Goal: Complete application form

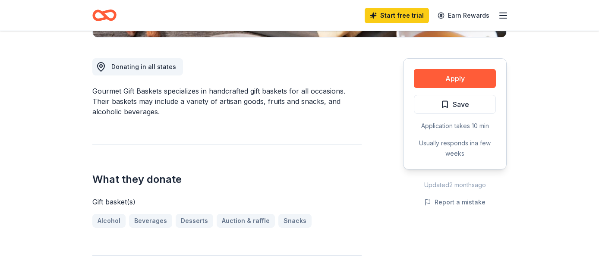
scroll to position [226, 0]
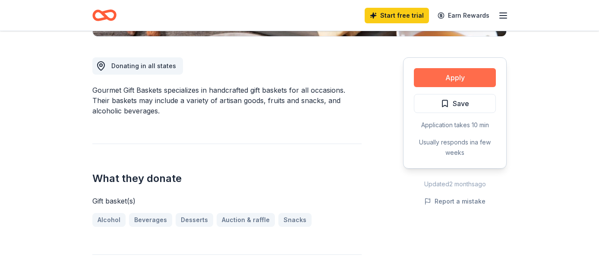
click at [460, 78] on button "Apply" at bounding box center [455, 77] width 82 height 19
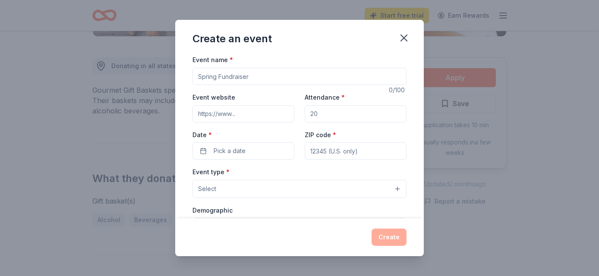
click at [312, 78] on input "Event name *" at bounding box center [299, 76] width 214 height 17
type input "Fall Tricky Tray Fundraiser"
click at [260, 111] on input "Event website" at bounding box center [243, 113] width 102 height 17
type input "www.campydp.org"
click at [332, 111] on input "Attendance *" at bounding box center [355, 113] width 102 height 17
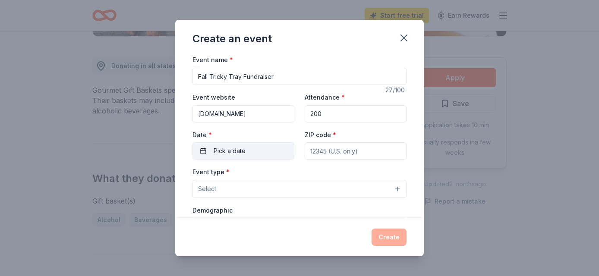
type input "200"
click at [255, 150] on button "Pick a date" at bounding box center [243, 150] width 102 height 17
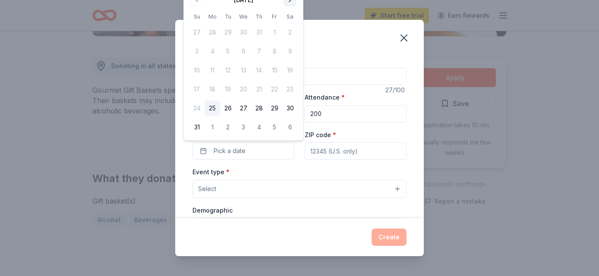
click at [291, 1] on button "Go to next month" at bounding box center [290, 0] width 12 height 12
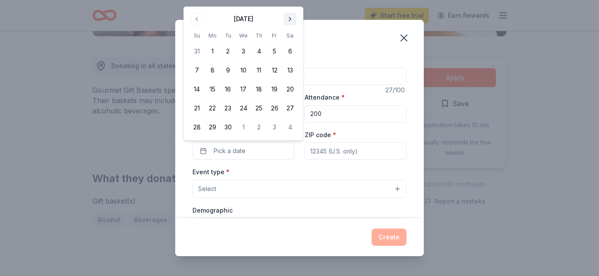
click at [290, 17] on button "Go to next month" at bounding box center [290, 19] width 12 height 12
click at [291, 107] on button "25" at bounding box center [290, 108] width 16 height 16
click at [362, 155] on input "ZIP code *" at bounding box center [355, 150] width 102 height 17
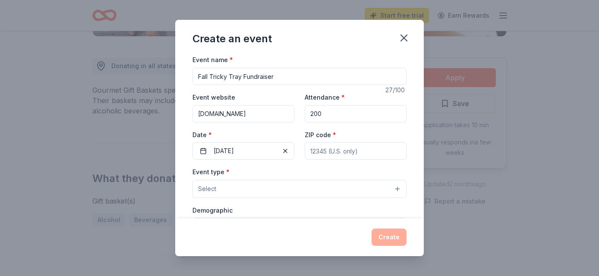
type input "07481"
type input "373 Annette Ct"
click at [398, 189] on button "Select" at bounding box center [299, 189] width 214 height 18
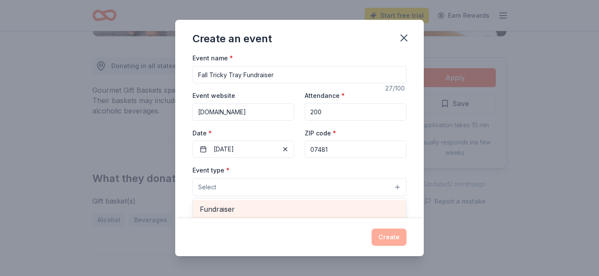
click at [365, 207] on span "Fundraiser" at bounding box center [299, 209] width 199 height 11
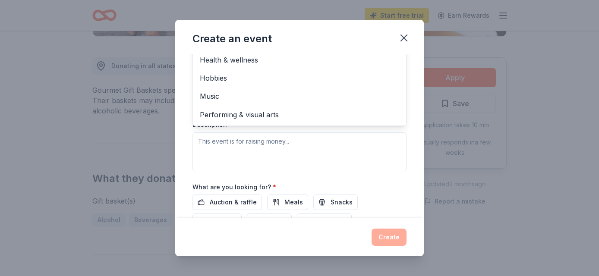
click at [314, 142] on div "Event type * Fundraiser Business & professional Food & drink Health & wellness …" at bounding box center [299, 79] width 214 height 182
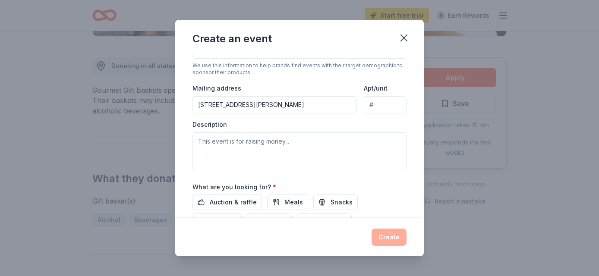
scroll to position [53, 0]
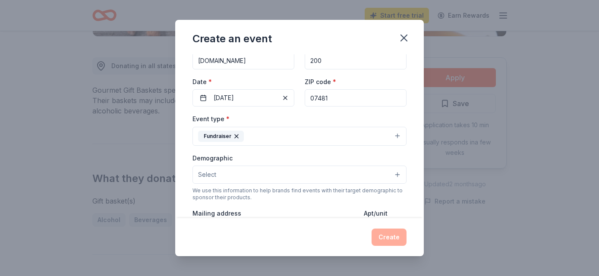
click at [398, 175] on button "Select" at bounding box center [299, 175] width 214 height 18
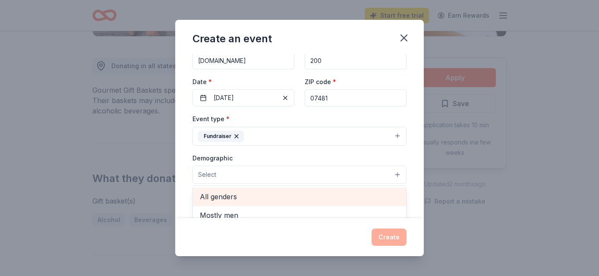
click at [380, 189] on div "All genders" at bounding box center [299, 197] width 213 height 18
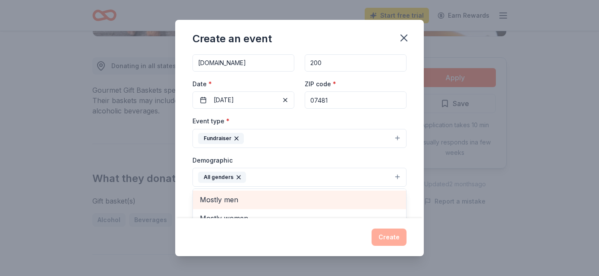
scroll to position [56, 0]
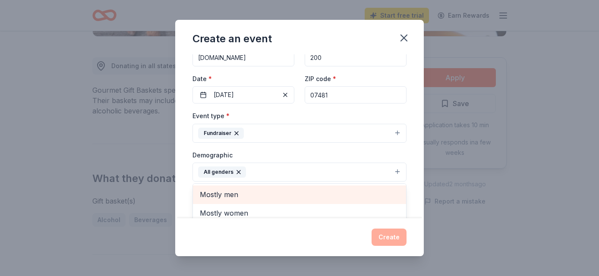
click at [380, 190] on span "Mostly men" at bounding box center [299, 194] width 199 height 11
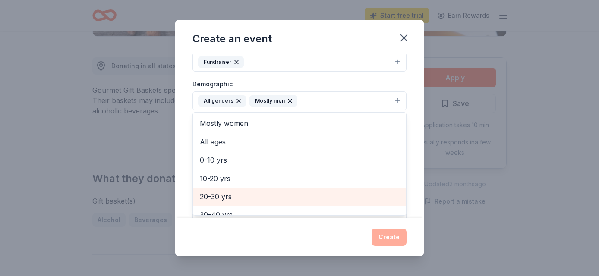
scroll to position [125, 0]
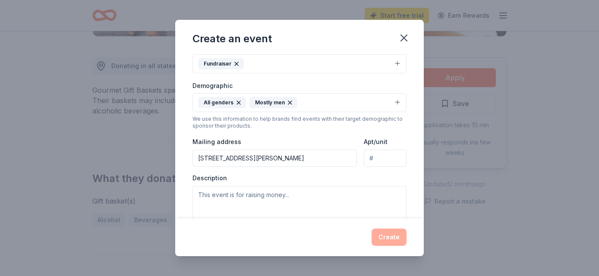
click at [289, 103] on icon "button" at bounding box center [289, 102] width 7 height 7
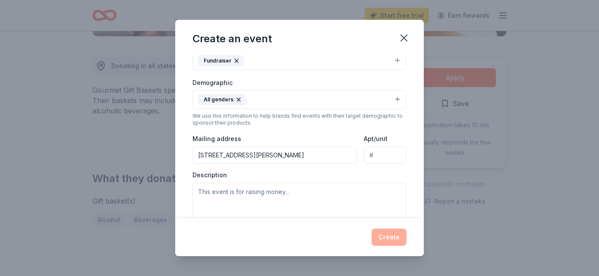
scroll to position [124, 0]
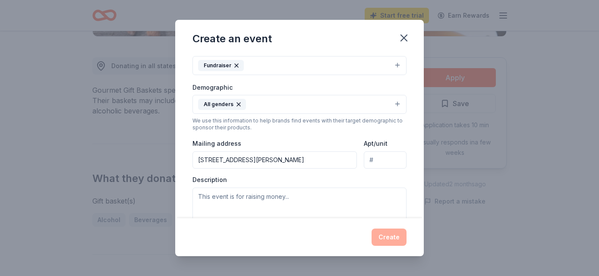
click at [285, 126] on div "We use this information to help brands find events with their target demographi…" at bounding box center [299, 124] width 214 height 14
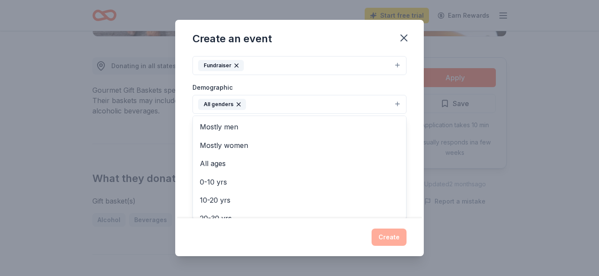
click at [270, 104] on button "All genders" at bounding box center [299, 104] width 214 height 19
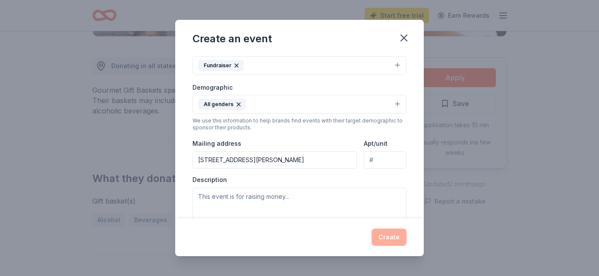
click at [398, 103] on button "All genders" at bounding box center [299, 104] width 214 height 19
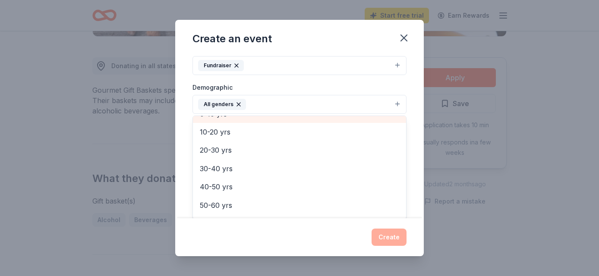
scroll to position [69, 0]
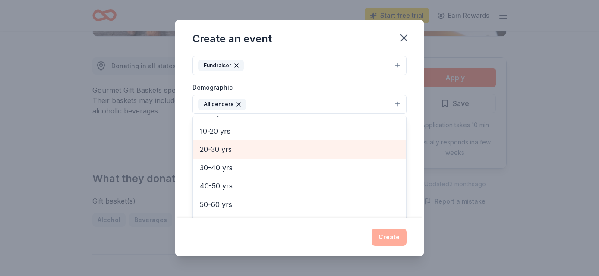
click at [333, 153] on span "20-30 yrs" at bounding box center [299, 149] width 199 height 11
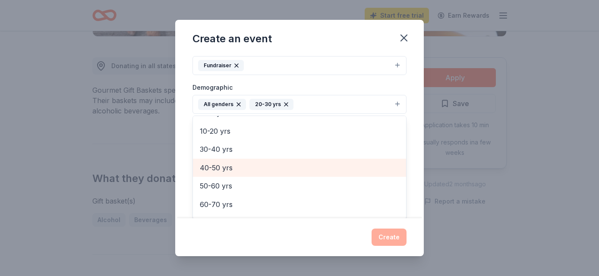
click at [323, 167] on span "40-50 yrs" at bounding box center [299, 167] width 199 height 11
click at [315, 167] on span "50-60 yrs" at bounding box center [299, 167] width 199 height 11
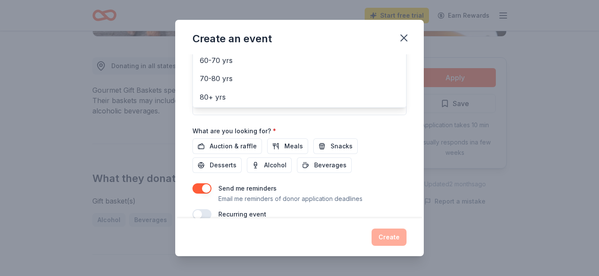
scroll to position [238, 0]
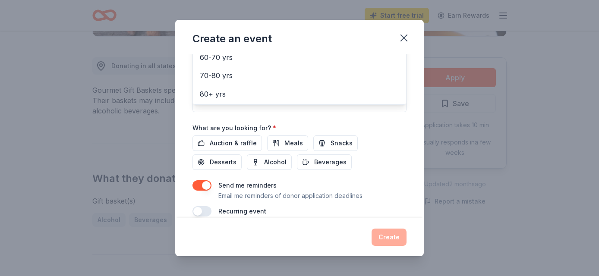
click at [235, 143] on div "Event name * Fall Tricky Tray Fundraiser 27 /100 Event website www.campydp.org …" at bounding box center [299, 16] width 214 height 400
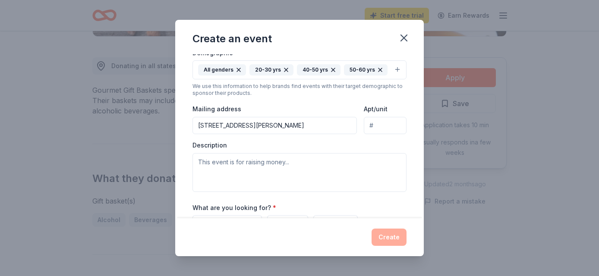
scroll to position [161, 0]
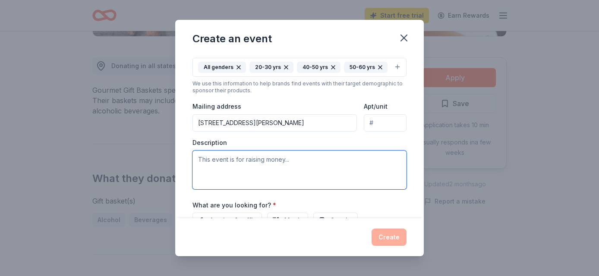
click at [272, 162] on textarea at bounding box center [299, 170] width 214 height 39
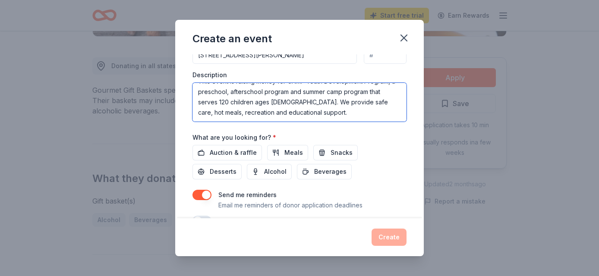
scroll to position [235, 0]
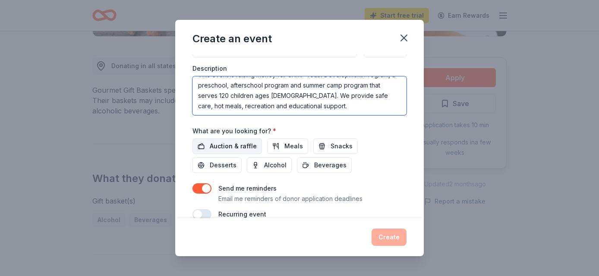
type textarea "This event is raising money for CAMP Youth Development Program, a preschool, af…"
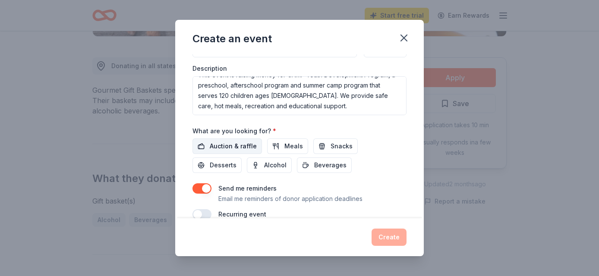
click at [237, 145] on span "Auction & raffle" at bounding box center [233, 146] width 47 height 10
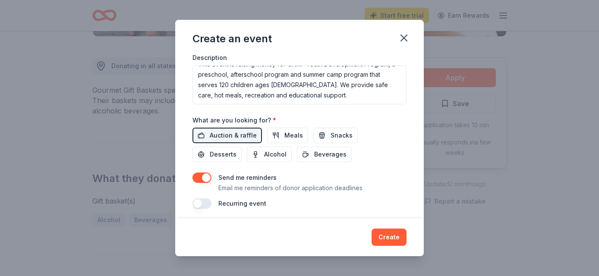
scroll to position [250, 0]
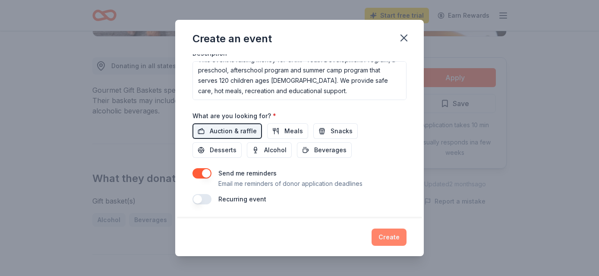
click at [392, 236] on button "Create" at bounding box center [388, 237] width 35 height 17
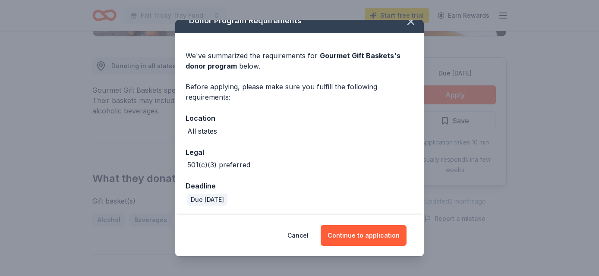
scroll to position [13, 0]
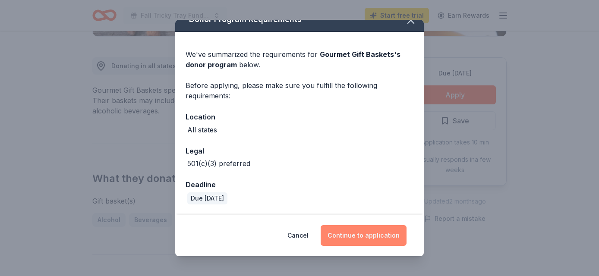
click at [367, 235] on button "Continue to application" at bounding box center [363, 235] width 86 height 21
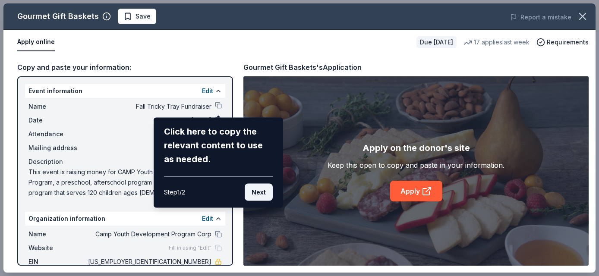
click at [256, 191] on button "Next" at bounding box center [259, 192] width 28 height 17
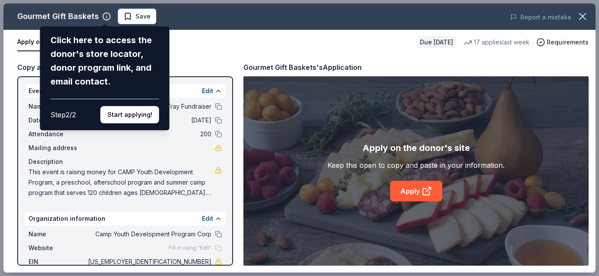
click at [412, 191] on div "Gourmet Gift Baskets Click here to access the donor's store locator, donor prog…" at bounding box center [299, 137] width 592 height 269
click at [127, 113] on button "Start applying!" at bounding box center [129, 114] width 59 height 17
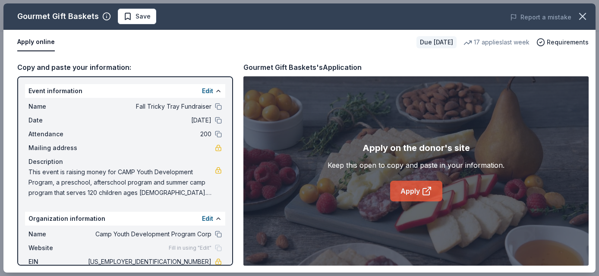
click at [413, 189] on link "Apply" at bounding box center [416, 191] width 52 height 21
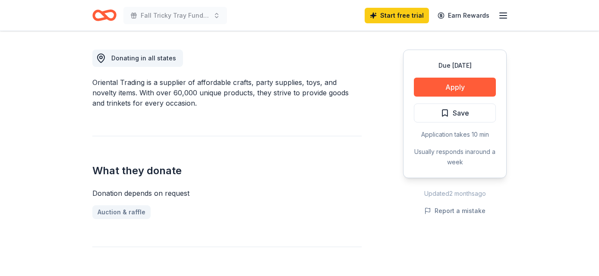
scroll to position [234, 0]
click at [130, 212] on link "Auction & raffle" at bounding box center [124, 212] width 65 height 14
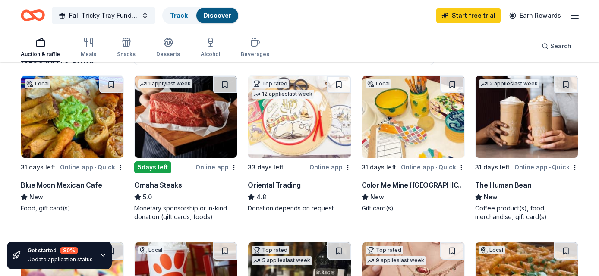
scroll to position [85, 0]
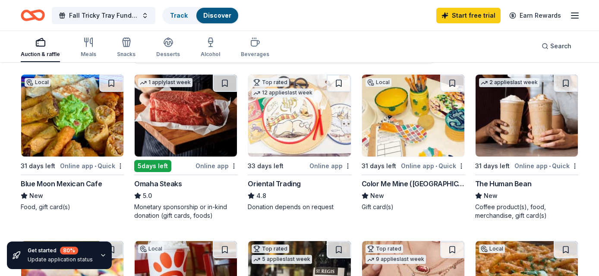
click at [45, 116] on img at bounding box center [72, 116] width 102 height 82
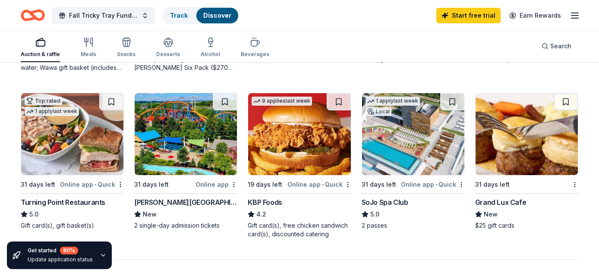
scroll to position [565, 0]
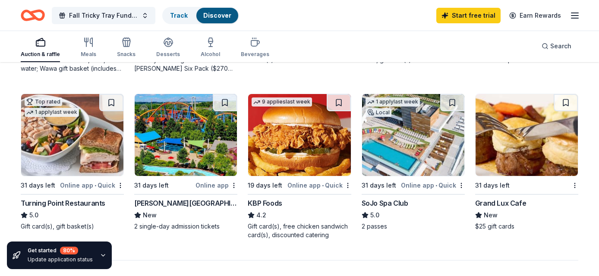
click at [521, 136] on img at bounding box center [526, 135] width 102 height 82
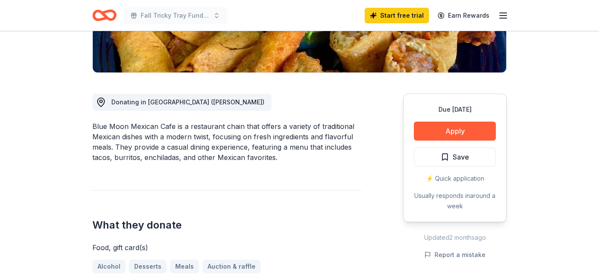
scroll to position [197, 0]
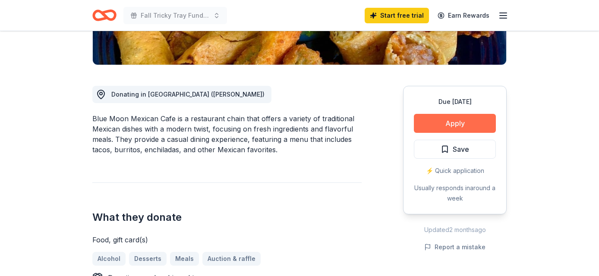
click at [453, 121] on button "Apply" at bounding box center [455, 123] width 82 height 19
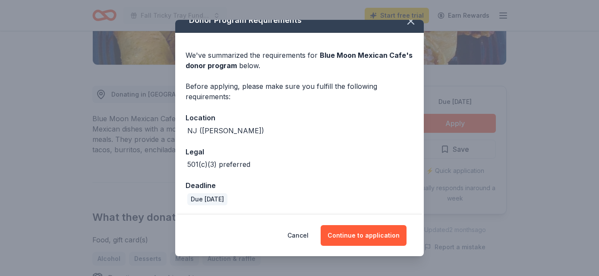
scroll to position [13, 0]
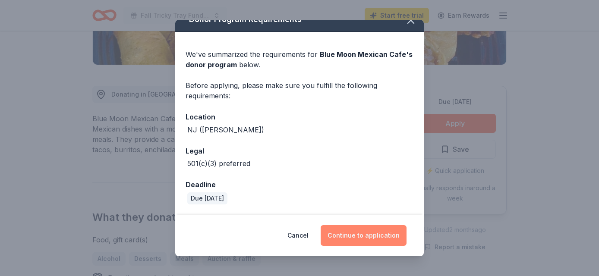
click at [351, 234] on button "Continue to application" at bounding box center [363, 235] width 86 height 21
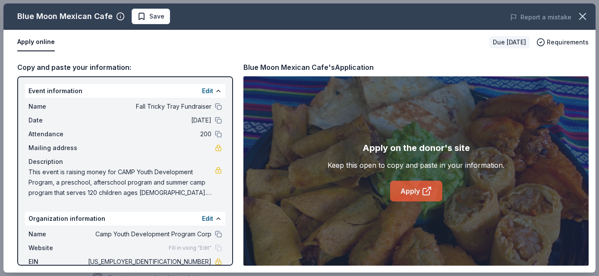
click at [413, 189] on link "Apply" at bounding box center [416, 191] width 52 height 21
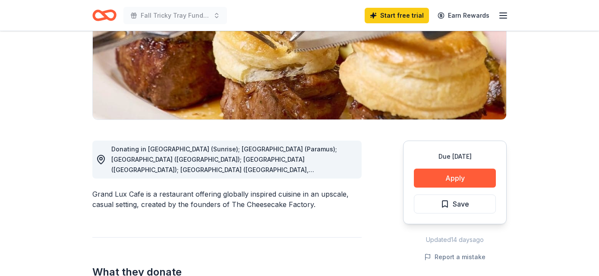
scroll to position [143, 0]
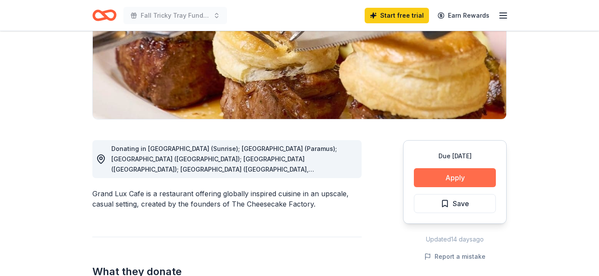
click at [443, 177] on button "Apply" at bounding box center [455, 177] width 82 height 19
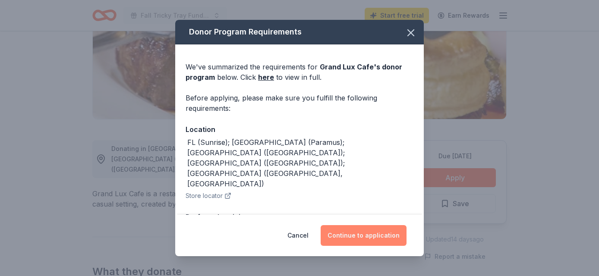
click at [370, 233] on button "Continue to application" at bounding box center [363, 235] width 86 height 21
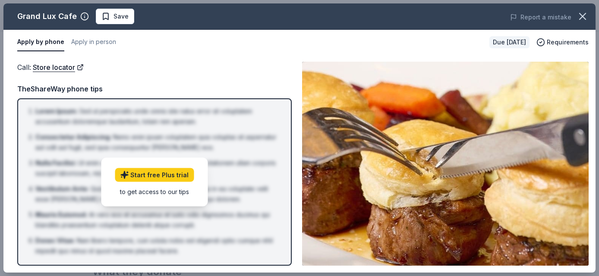
click at [384, 35] on div "Apply by phone Apply in person" at bounding box center [249, 42] width 465 height 18
click at [584, 12] on icon "button" at bounding box center [582, 16] width 12 height 12
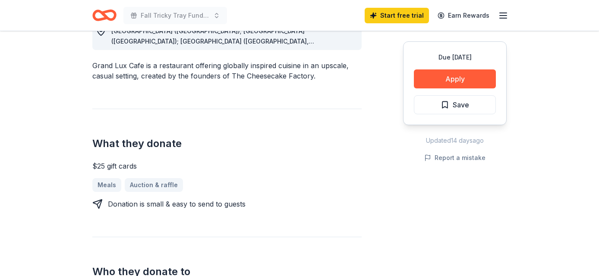
scroll to position [274, 0]
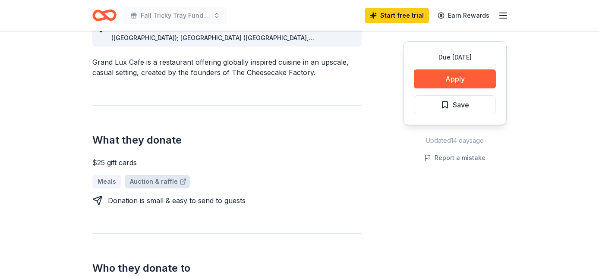
click at [158, 175] on link "Auction & raffle" at bounding box center [157, 182] width 65 height 14
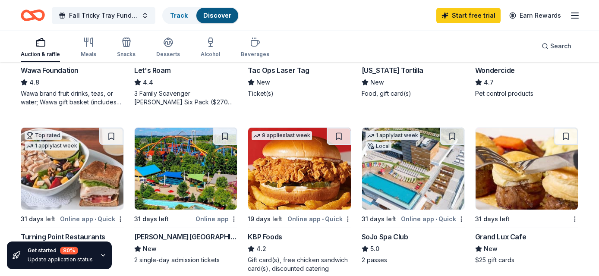
scroll to position [532, 0]
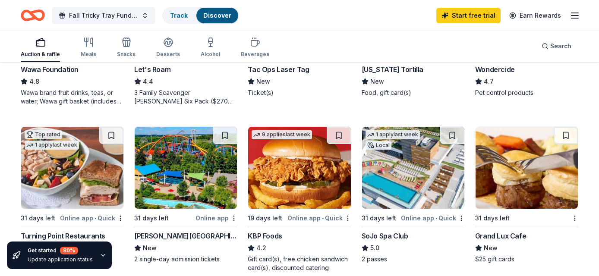
click at [515, 190] on img at bounding box center [526, 168] width 102 height 82
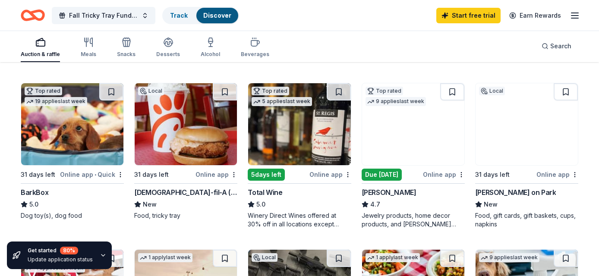
scroll to position [246, 0]
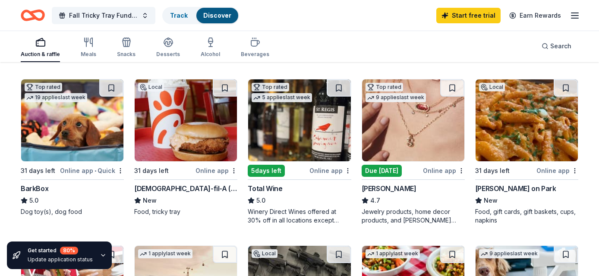
click at [297, 136] on img at bounding box center [299, 120] width 102 height 82
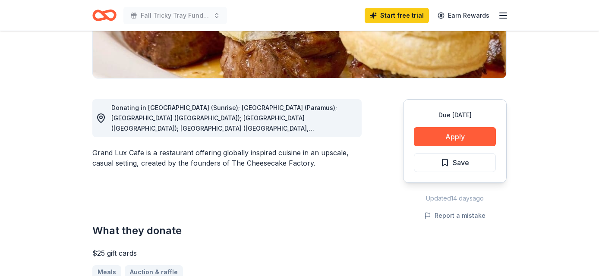
scroll to position [188, 0]
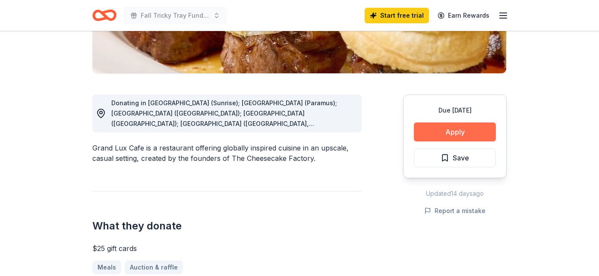
click at [467, 133] on button "Apply" at bounding box center [455, 131] width 82 height 19
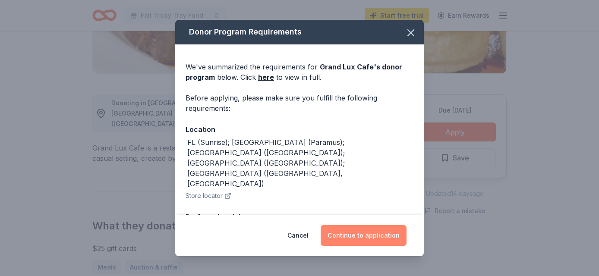
click at [358, 232] on button "Continue to application" at bounding box center [363, 235] width 86 height 21
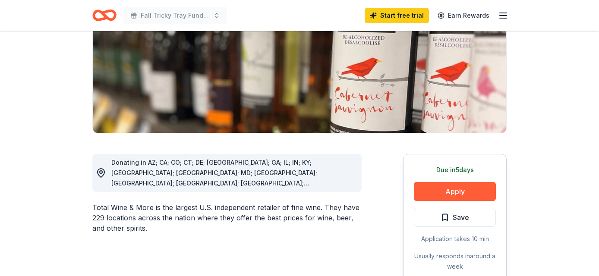
scroll to position [129, 0]
click at [438, 188] on button "Apply" at bounding box center [455, 191] width 82 height 19
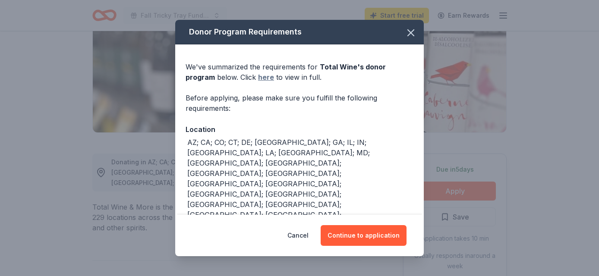
click at [258, 77] on link "here" at bounding box center [266, 77] width 16 height 10
